Goal: Task Accomplishment & Management: Use online tool/utility

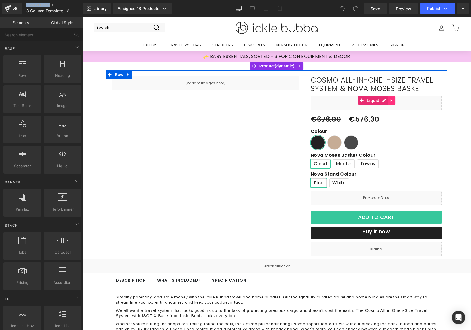
click at [390, 101] on icon at bounding box center [390, 100] width 1 height 3
click at [386, 101] on icon at bounding box center [388, 100] width 4 height 4
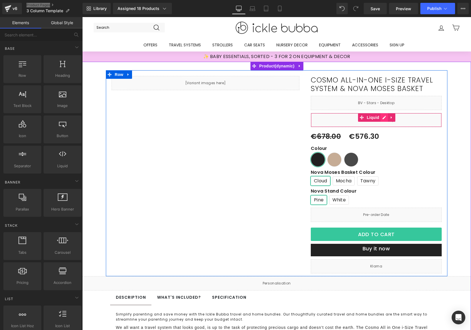
click at [381, 117] on div "Liquid" at bounding box center [376, 120] width 131 height 14
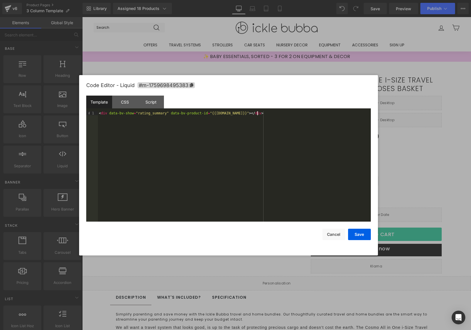
drag, startPoint x: 336, startPoint y: 133, endPoint x: 59, endPoint y: 113, distance: 277.1
click at [59, 113] on body "You are previewing how the will restyle your page. You can not edit Elements in…" at bounding box center [235, 165] width 471 height 330
click at [127, 104] on div "CSS" at bounding box center [125, 102] width 26 height 13
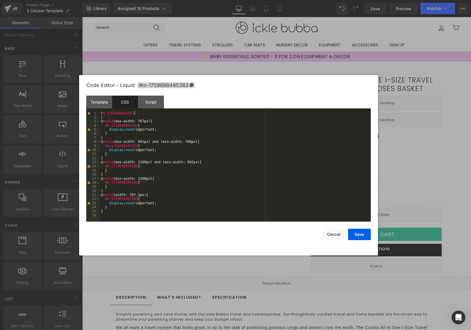
click at [167, 206] on div "#m-1759698495383 { } @ media (max-width: 767px) { #m-1759698495383 { display : …" at bounding box center [235, 170] width 271 height 119
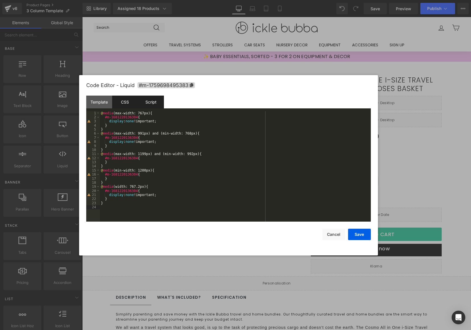
click at [149, 106] on div "Script" at bounding box center [151, 102] width 26 height 13
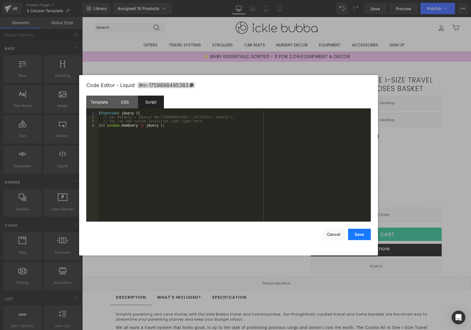
click at [350, 234] on button "Save" at bounding box center [359, 234] width 23 height 11
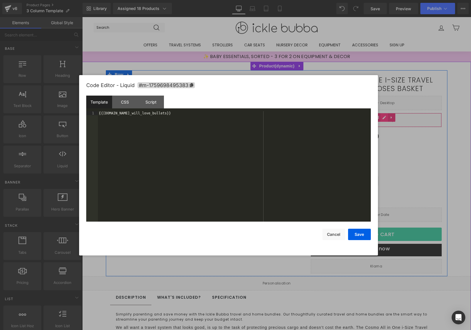
click at [381, 118] on div "Liquid" at bounding box center [376, 120] width 131 height 14
click at [341, 237] on button "Cancel" at bounding box center [333, 234] width 23 height 11
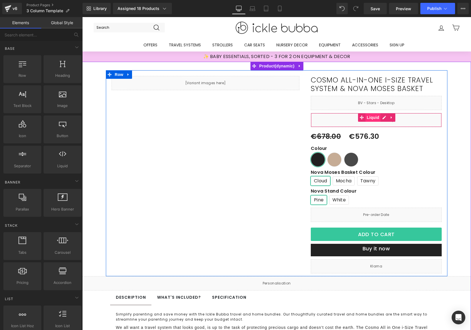
click at [369, 118] on span "Liquid" at bounding box center [372, 117] width 15 height 9
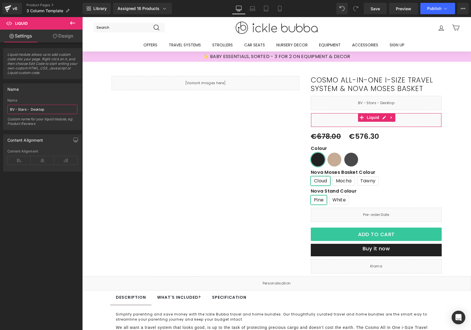
click at [31, 113] on input "BV - Stars - Desktop" at bounding box center [42, 109] width 70 height 9
type input "You will love"
drag, startPoint x: 376, startPoint y: 8, endPoint x: 342, endPoint y: 5, distance: 33.4
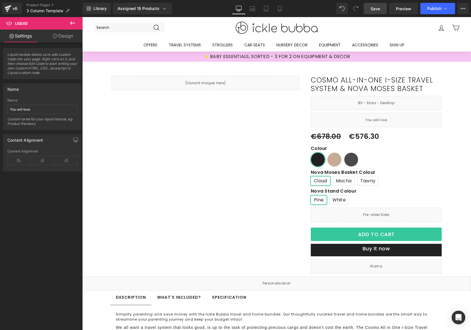
click at [376, 8] on span "Save" at bounding box center [374, 9] width 9 height 6
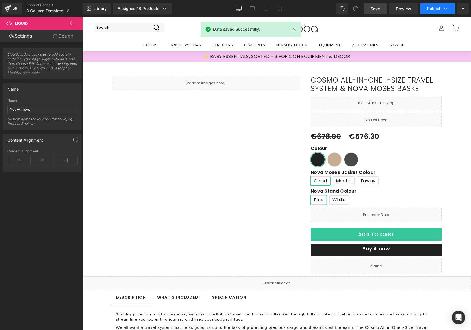
click at [437, 9] on span "Publish" at bounding box center [434, 8] width 14 height 5
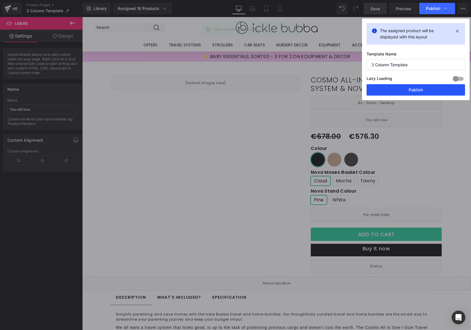
click at [402, 90] on button "Publish" at bounding box center [415, 89] width 98 height 11
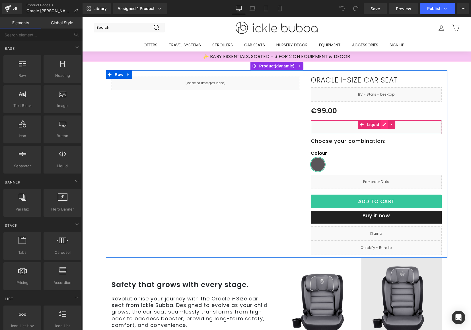
click at [382, 124] on div "Liquid" at bounding box center [376, 127] width 131 height 14
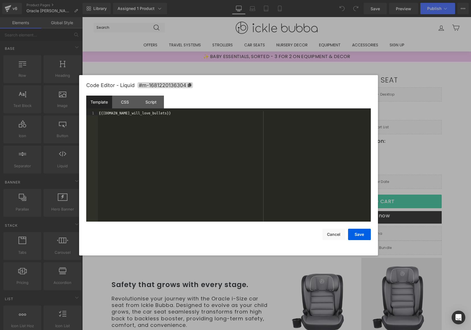
click at [255, 150] on div "{{[DOMAIN_NAME]_will_love_bullets}}" at bounding box center [234, 170] width 273 height 119
click at [121, 99] on div "CSS" at bounding box center [125, 102] width 26 height 13
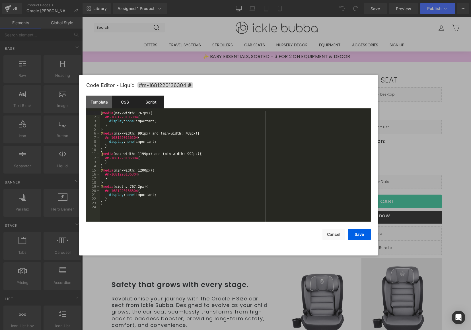
click at [154, 99] on div "Script" at bounding box center [151, 102] width 26 height 13
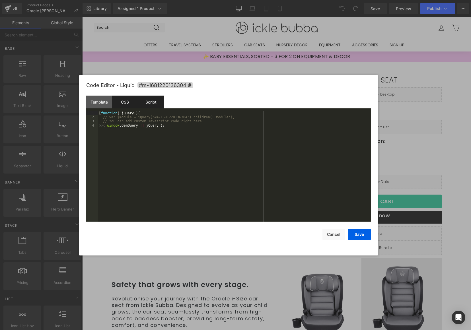
drag, startPoint x: 105, startPoint y: 100, endPoint x: 119, endPoint y: 100, distance: 13.4
click at [105, 100] on div "Template" at bounding box center [99, 102] width 26 height 13
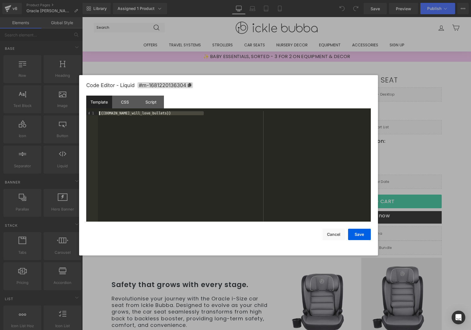
drag, startPoint x: 212, startPoint y: 115, endPoint x: 57, endPoint y: 108, distance: 155.1
click at [63, 110] on body "You are previewing how the will restyle your page. You can not edit Elements in…" at bounding box center [235, 165] width 471 height 330
click at [119, 108] on div "CSS" at bounding box center [125, 102] width 26 height 13
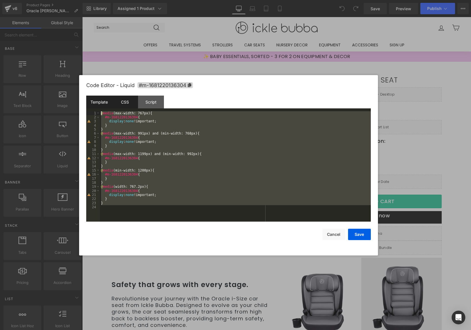
drag, startPoint x: 136, startPoint y: 210, endPoint x: 88, endPoint y: 104, distance: 116.6
click at [88, 105] on div "Template CSS Script Data 1 {{product.metafields.custom.you_will_love_bullets}} …" at bounding box center [228, 159] width 284 height 126
click at [153, 103] on div "Script" at bounding box center [151, 102] width 26 height 13
